Goal: Task Accomplishment & Management: Use online tool/utility

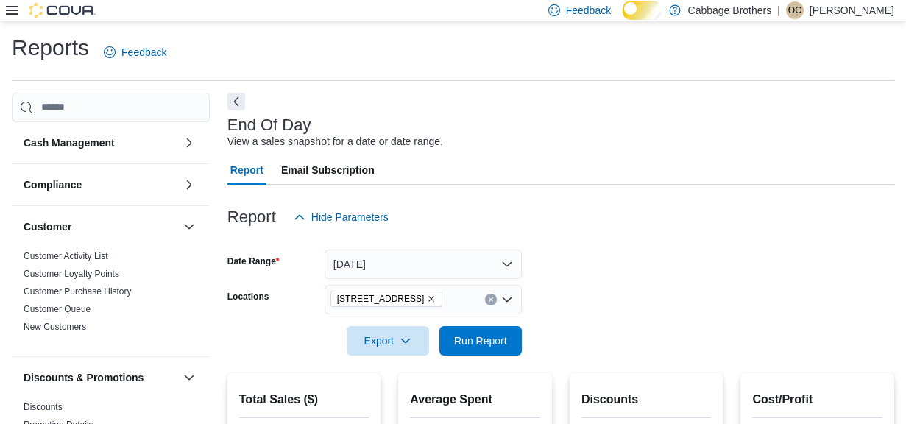
scroll to position [131, 0]
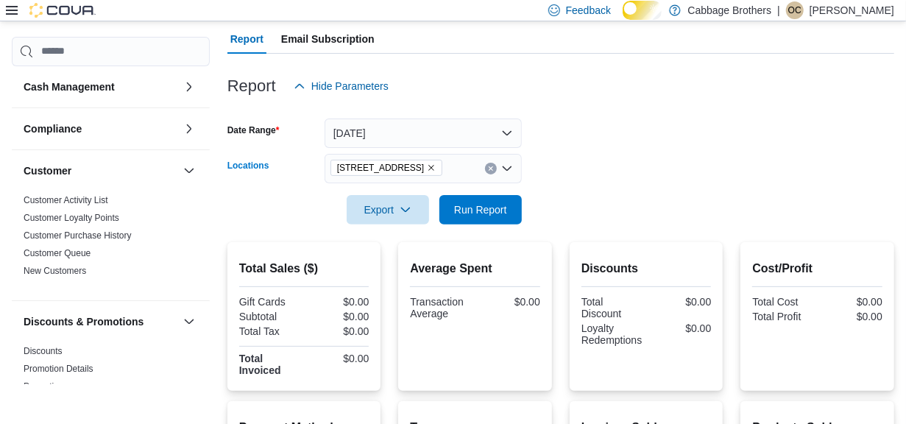
click at [436, 172] on icon "Remove 44 King Street East from selection in this group" at bounding box center [431, 167] width 9 height 9
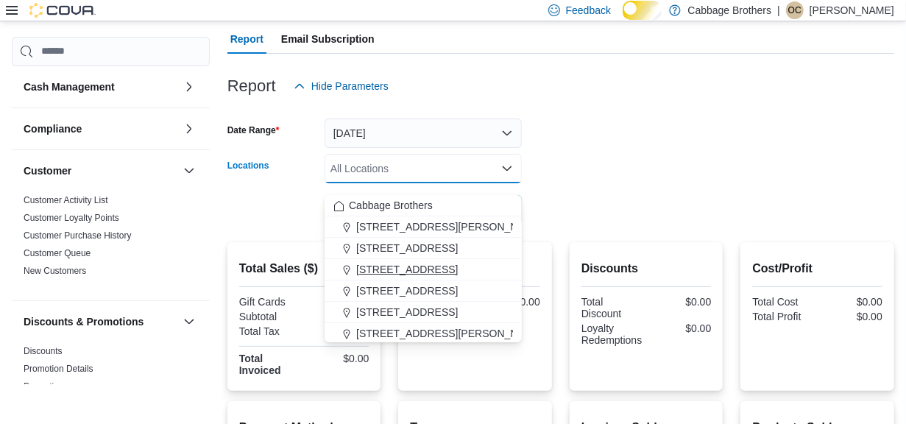
click at [396, 269] on span "[STREET_ADDRESS]" at bounding box center [407, 269] width 102 height 15
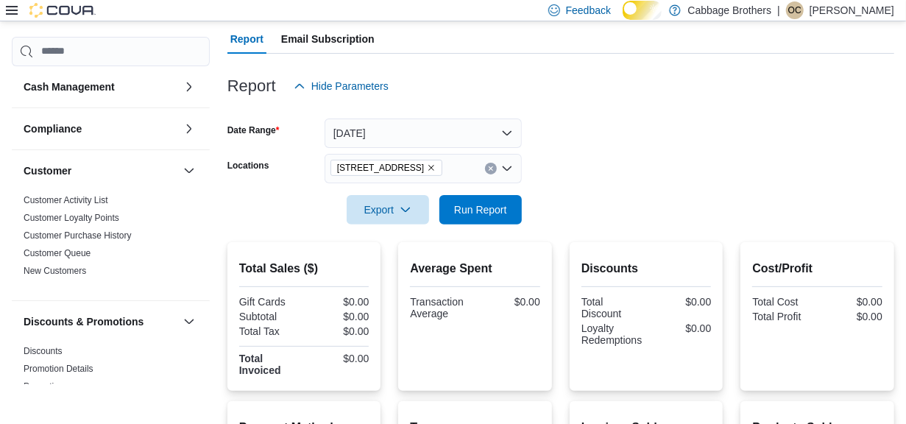
click at [610, 172] on form "Date Range [DATE] Locations [STREET_ADDRESS] Export Run Report" at bounding box center [561, 163] width 667 height 124
click at [492, 214] on span "Run Report" at bounding box center [480, 209] width 53 height 15
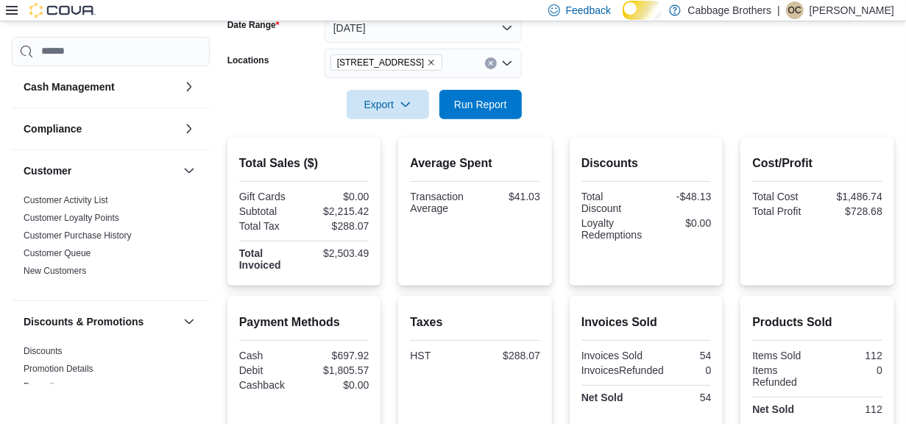
scroll to position [235, 0]
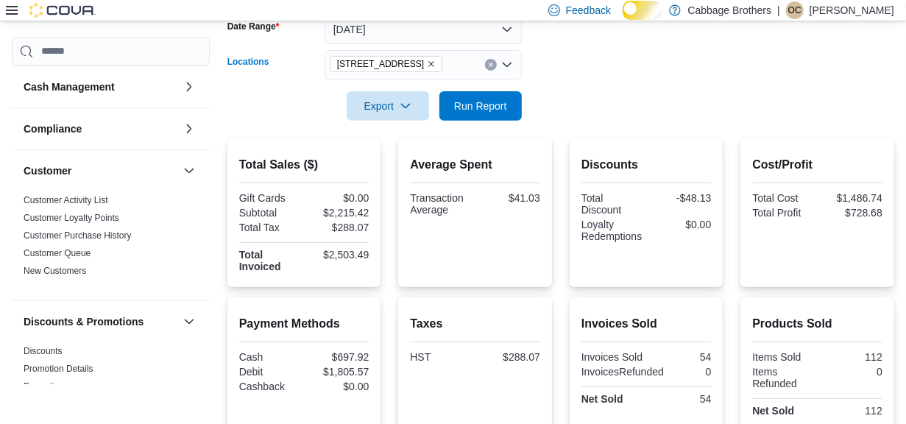
click at [427, 68] on icon "Remove 483 Hwy #8 from selection in this group" at bounding box center [431, 64] width 9 height 9
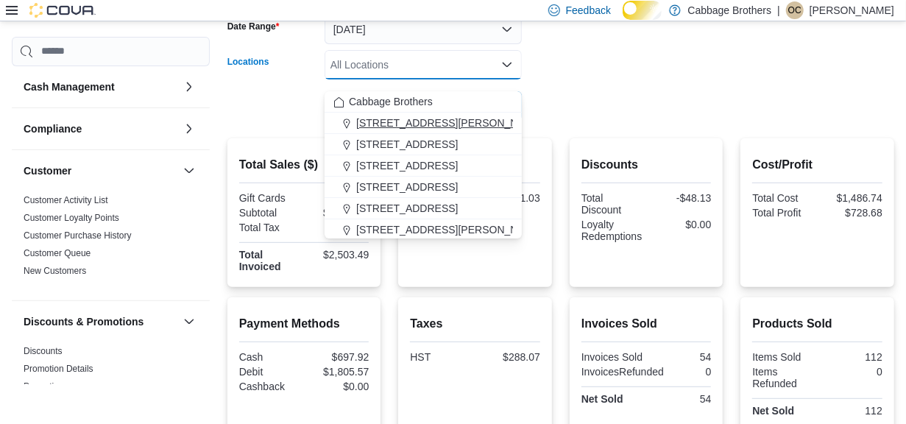
click at [395, 120] on span "[STREET_ADDRESS][PERSON_NAME]" at bounding box center [449, 123] width 187 height 15
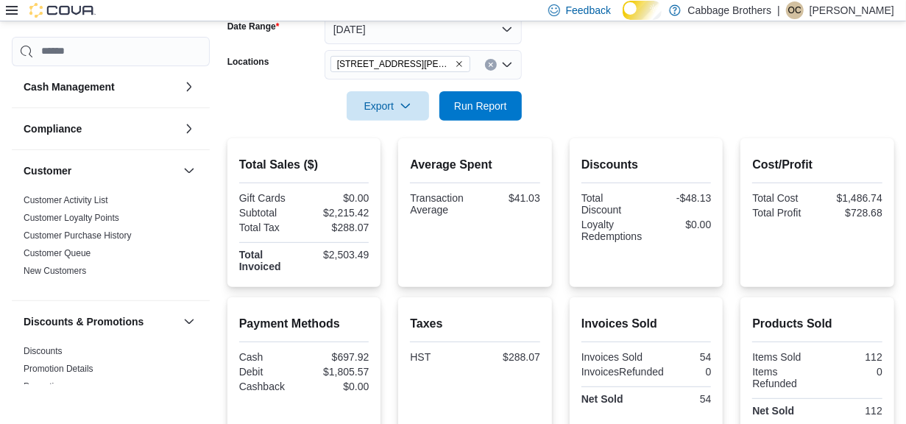
click at [575, 87] on form "Date Range [DATE] Locations [STREET_ADDRESS][PERSON_NAME] Export Run Report" at bounding box center [561, 59] width 667 height 124
click at [480, 113] on span "Run Report" at bounding box center [480, 105] width 53 height 15
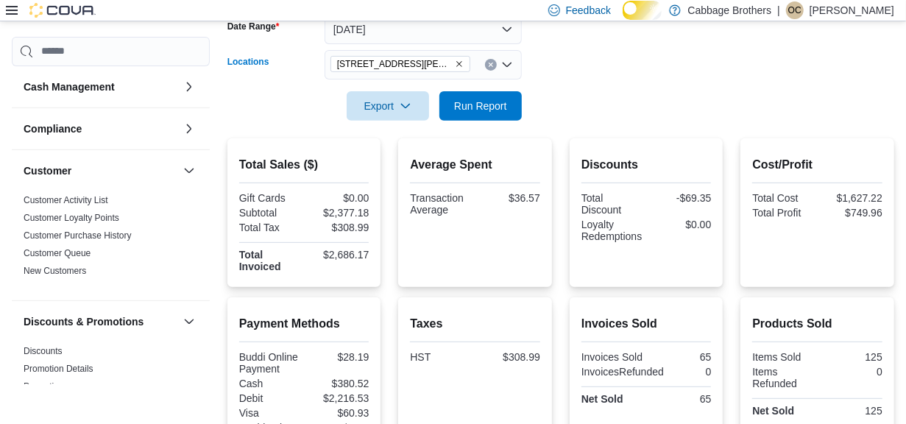
click at [455, 68] on icon "Remove 192 Locke St S from selection in this group" at bounding box center [459, 64] width 9 height 9
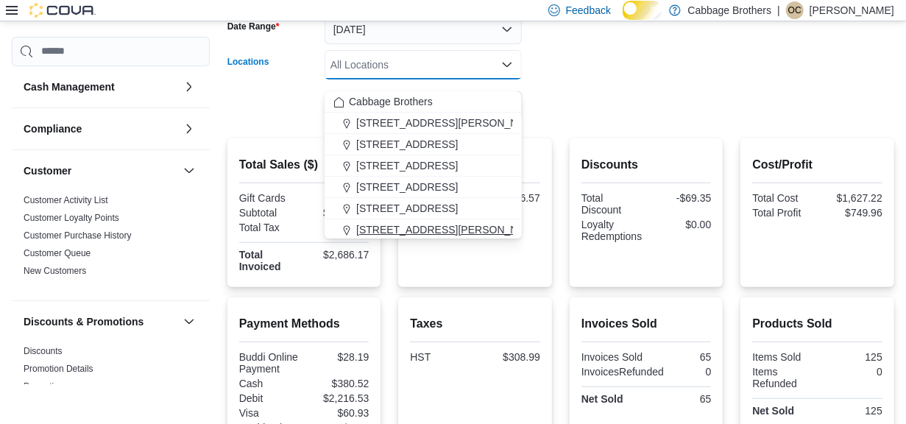
click at [392, 225] on span "[STREET_ADDRESS][PERSON_NAME]" at bounding box center [449, 229] width 187 height 15
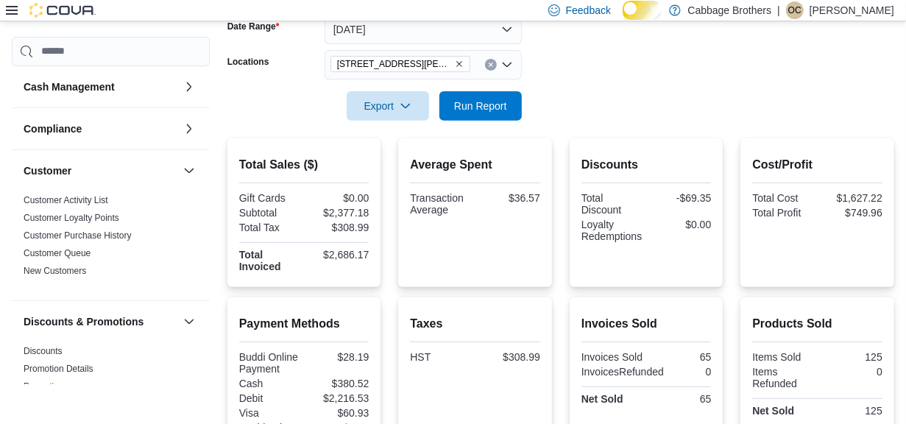
click at [665, 90] on div at bounding box center [561, 86] width 667 height 12
click at [483, 113] on span "Run Report" at bounding box center [480, 105] width 53 height 15
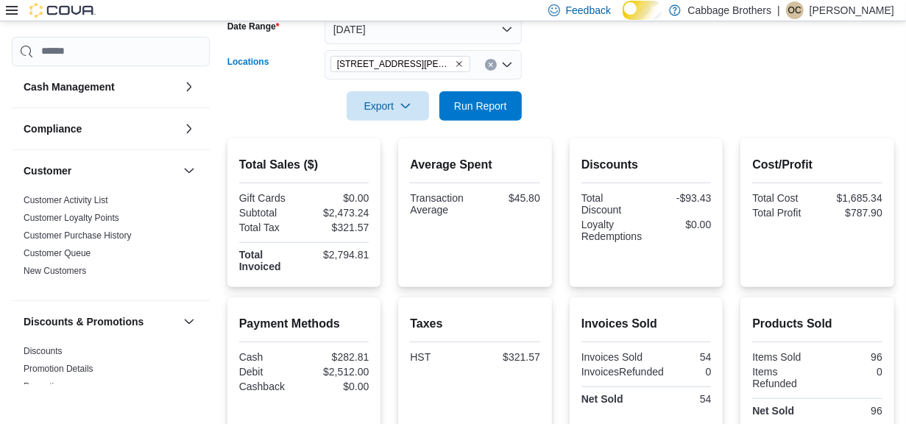
click at [460, 68] on icon "Remove 830 Upper James Street from selection in this group" at bounding box center [459, 64] width 9 height 9
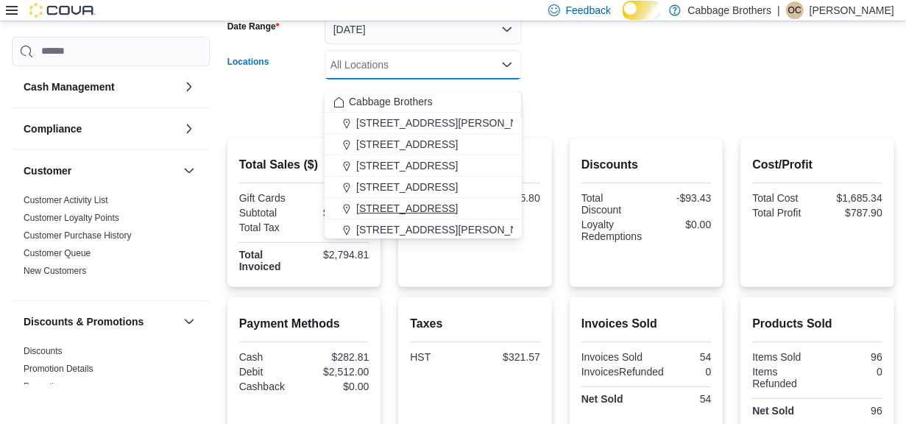
click at [402, 205] on span "[STREET_ADDRESS]" at bounding box center [407, 208] width 102 height 15
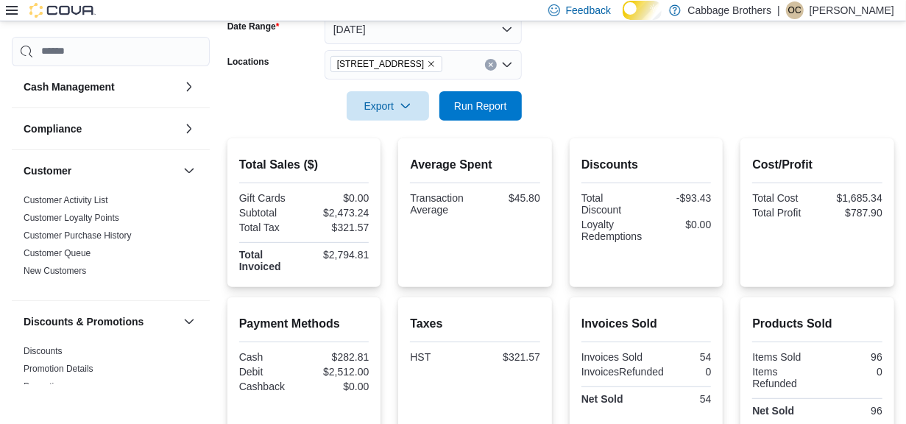
click at [638, 81] on form "Date Range [DATE] Locations [STREET_ADDRESS] Export Run Report" at bounding box center [561, 59] width 667 height 124
click at [476, 113] on span "Run Report" at bounding box center [480, 105] width 53 height 15
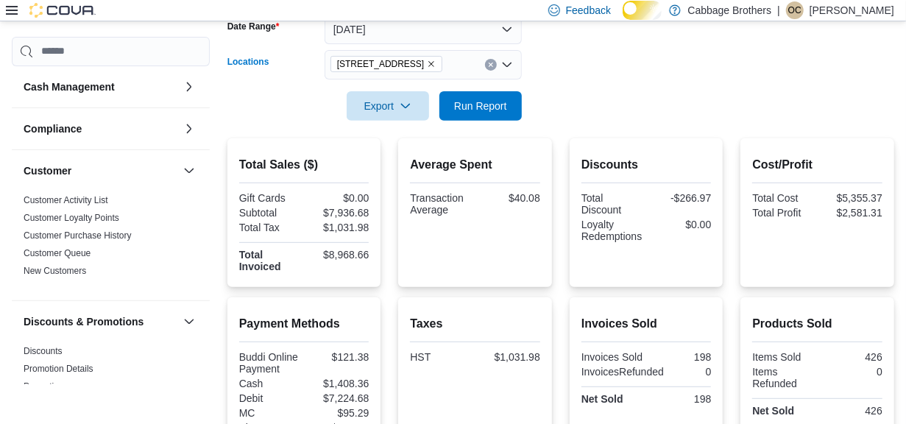
click at [417, 71] on span "[STREET_ADDRESS]" at bounding box center [386, 64] width 99 height 15
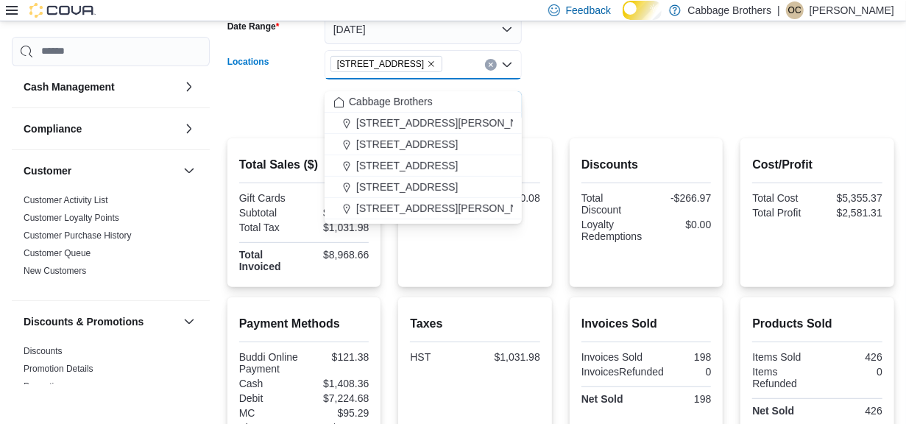
click at [421, 69] on span "[STREET_ADDRESS]" at bounding box center [386, 64] width 99 height 15
click at [427, 68] on icon "Remove 57 Cootes Drive from selection in this group" at bounding box center [431, 64] width 9 height 9
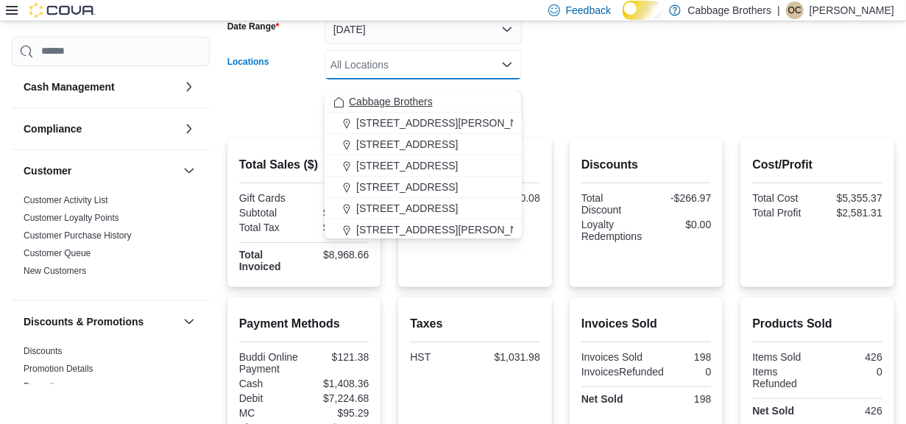
click at [423, 96] on span "Cabbage Brothers" at bounding box center [391, 101] width 84 height 15
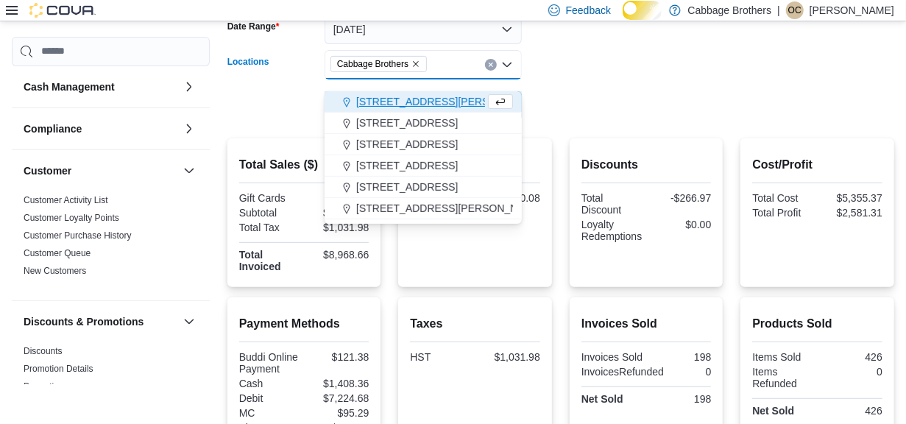
click at [575, 60] on form "Date Range [DATE] Locations Cabbage Brothers Combo box. Selected. Cabbage Broth…" at bounding box center [561, 59] width 667 height 124
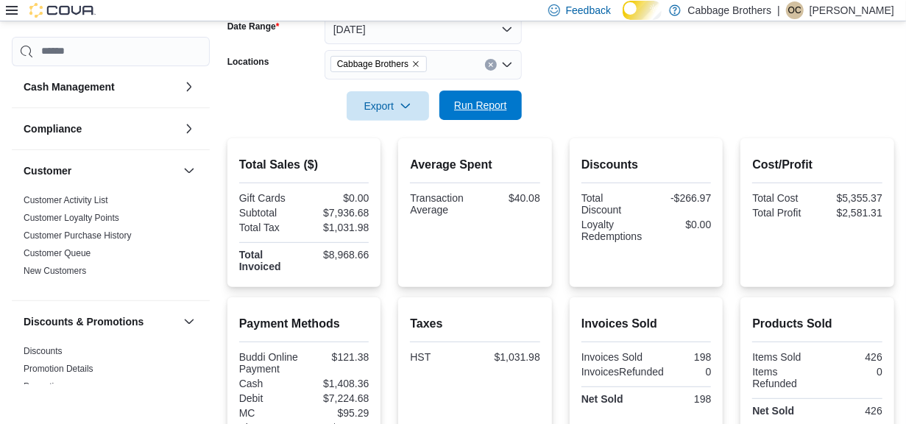
click at [471, 109] on span "Run Report" at bounding box center [480, 105] width 53 height 15
click at [420, 68] on icon "Remove Cabbage Brothers from selection in this group" at bounding box center [416, 64] width 9 height 9
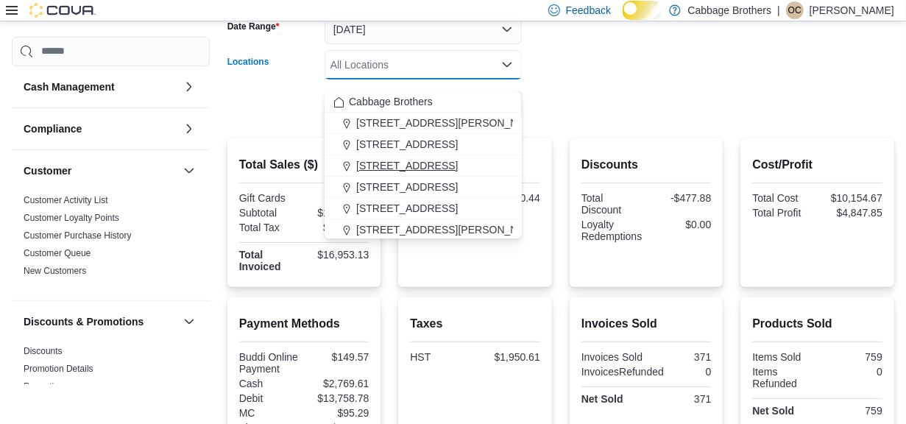
click at [381, 161] on span "[STREET_ADDRESS]" at bounding box center [407, 165] width 102 height 15
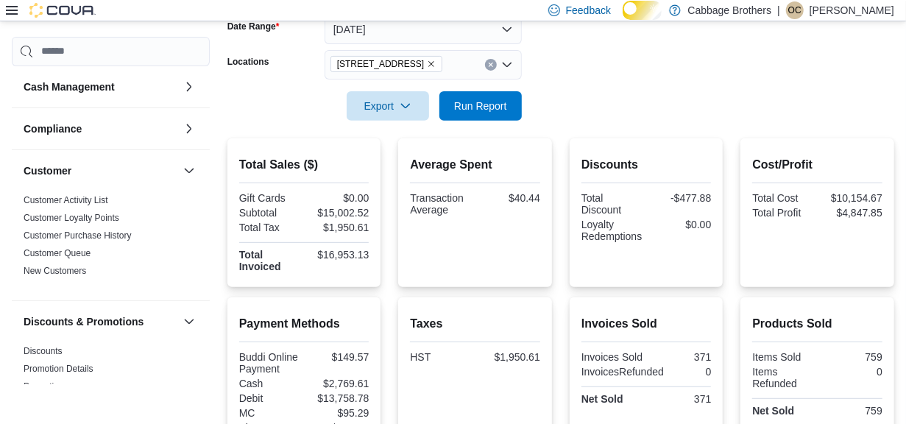
click at [602, 91] on div at bounding box center [561, 86] width 667 height 12
click at [485, 110] on span "Run Report" at bounding box center [480, 105] width 53 height 15
